Goal: Use online tool/utility: Utilize a website feature to perform a specific function

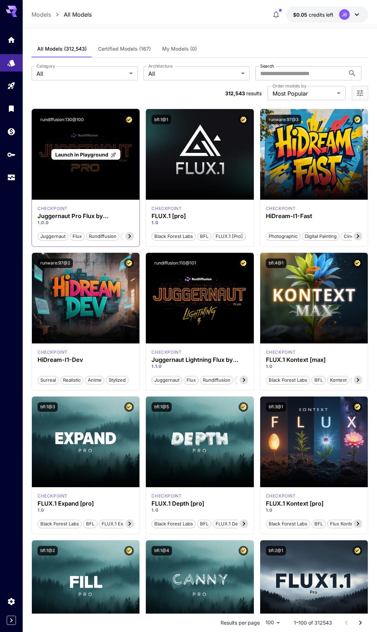
click at [85, 154] on span "Launch in Playground" at bounding box center [81, 154] width 53 height 6
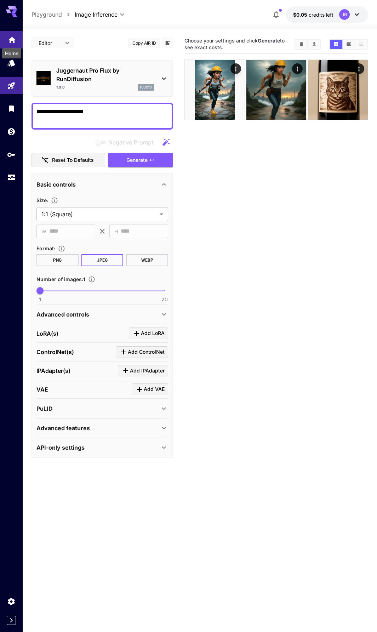
click at [15, 39] on icon "Home" at bounding box center [11, 38] width 7 height 6
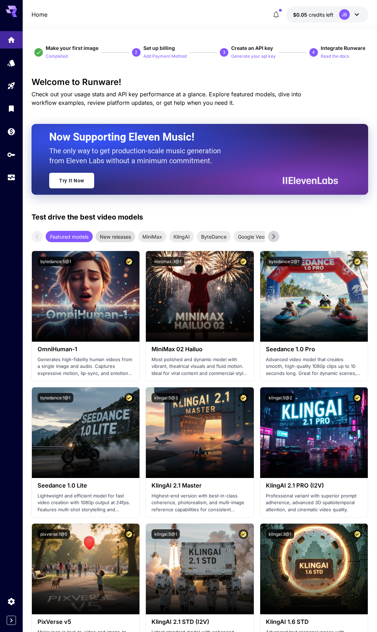
click at [114, 239] on span "New releases" at bounding box center [116, 236] width 40 height 7
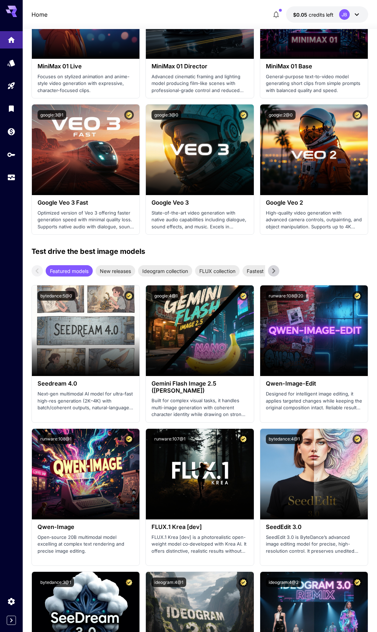
scroll to position [825, 0]
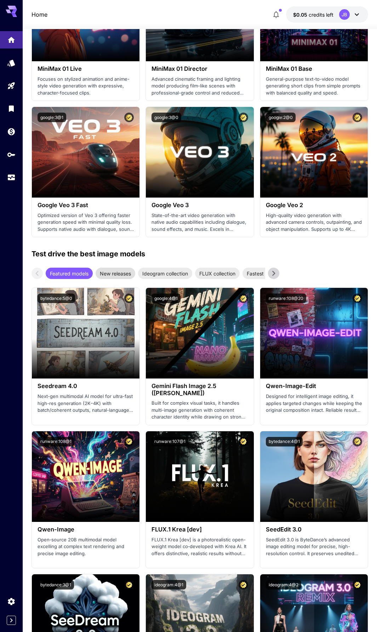
click at [119, 271] on span "New releases" at bounding box center [116, 273] width 40 height 7
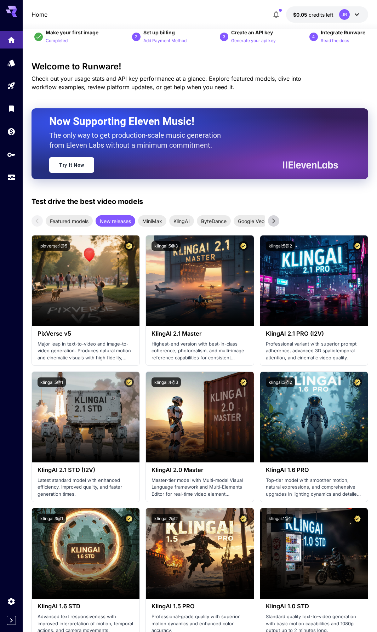
scroll to position [0, 0]
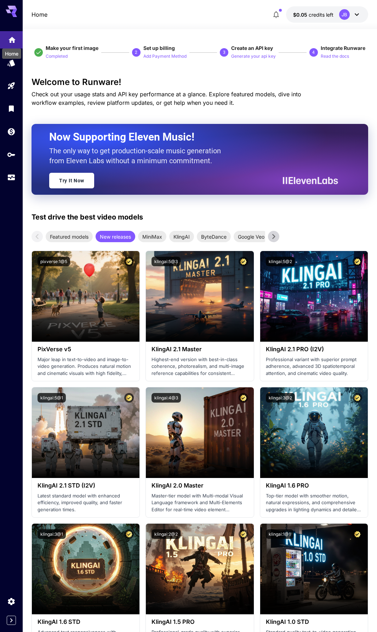
click at [14, 42] on link at bounding box center [11, 39] width 23 height 17
click at [70, 181] on link "Try It Now" at bounding box center [71, 180] width 45 height 16
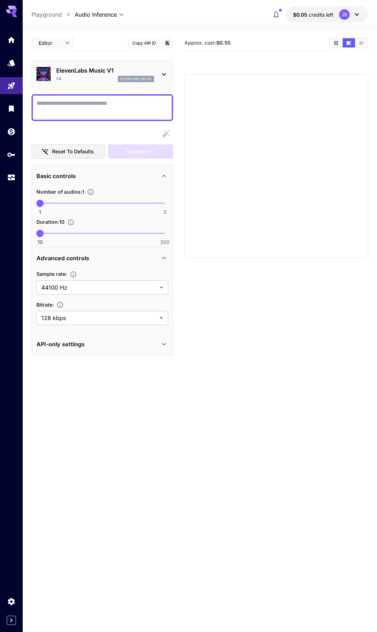
click at [108, 345] on div "API-only settings" at bounding box center [97, 344] width 123 height 8
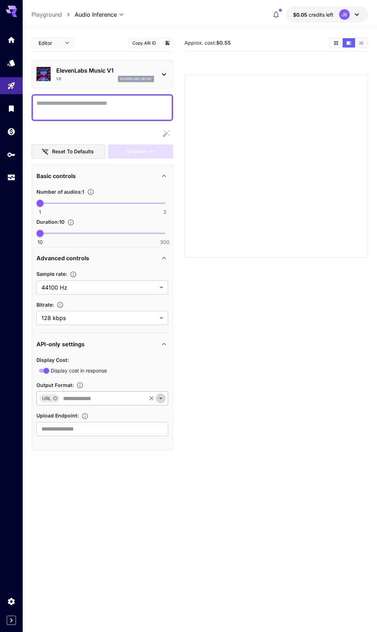
click at [161, 398] on icon "Open" at bounding box center [161, 398] width 4 height 2
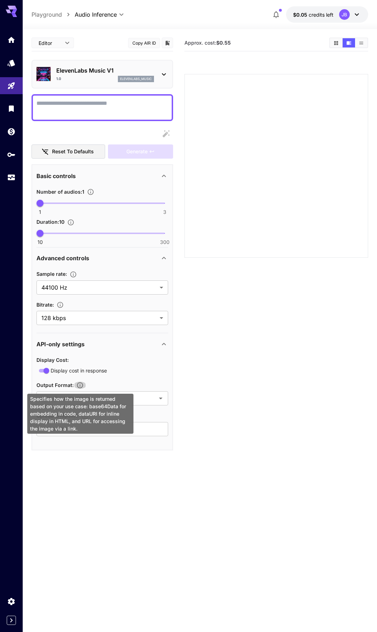
click at [79, 385] on icon "Specifies how the image is returned based on your use case: base64Data for embe…" at bounding box center [79, 384] width 7 height 7
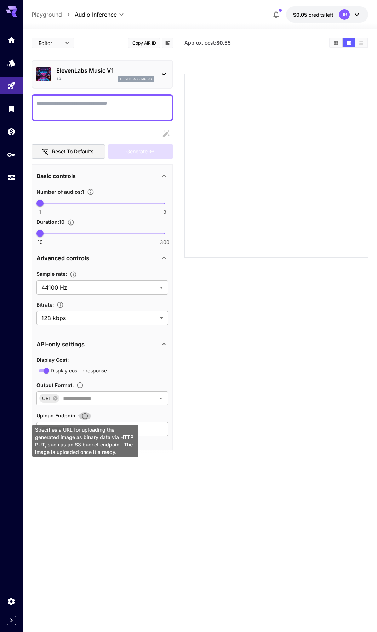
click at [84, 417] on icon "Specifies a URL for uploading the generated image as binary data via HTTP PUT, …" at bounding box center [84, 415] width 7 height 7
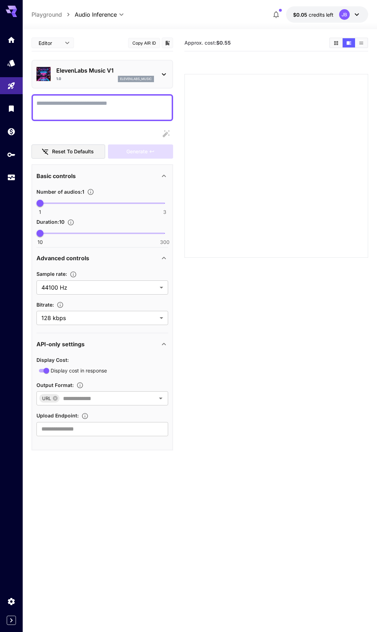
click at [117, 488] on section "Editor **** ​ Copy AIR ID ElevenLabs Music V1 1.0 elevenlabs_music Reset to def…" at bounding box center [102, 303] width 142 height 537
